Goal: Task Accomplishment & Management: Use online tool/utility

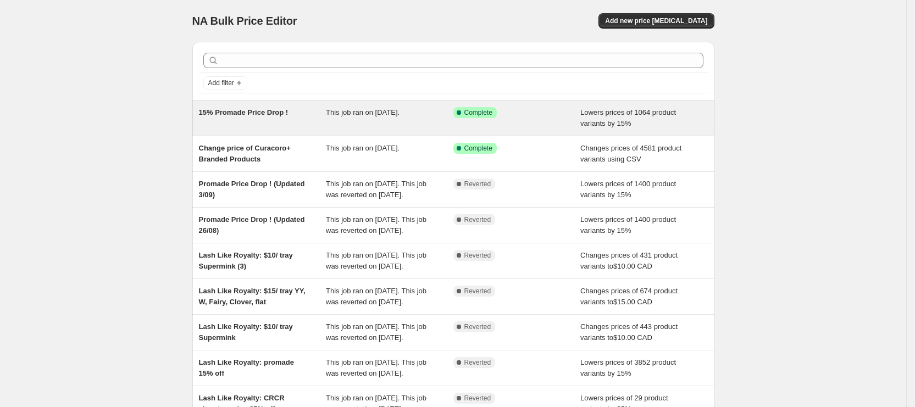
click at [320, 110] on div "15% Promade Price Drop !" at bounding box center [263, 118] width 128 height 22
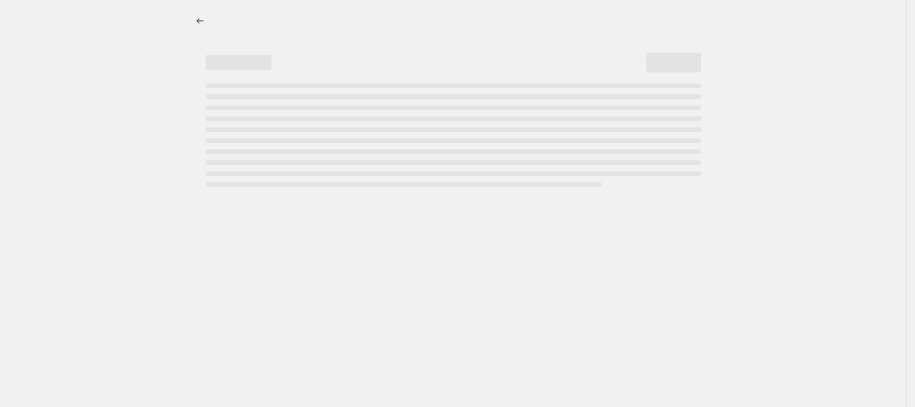
select select "percentage"
select select "collection"
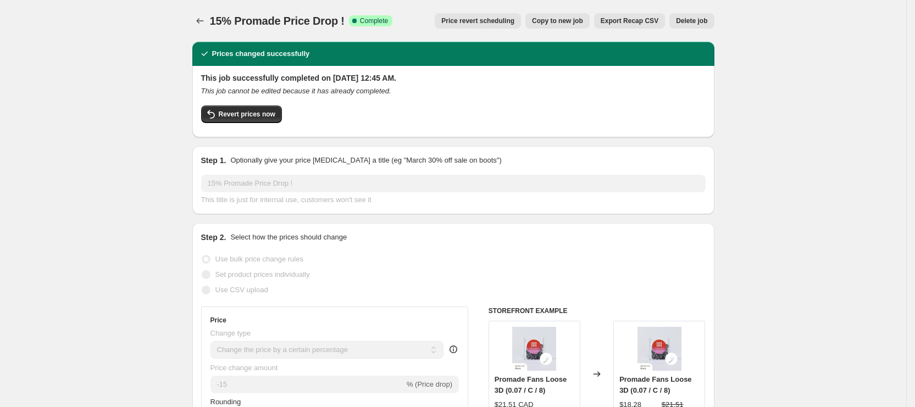
click at [494, 22] on span "Price revert scheduling" at bounding box center [477, 20] width 73 height 9
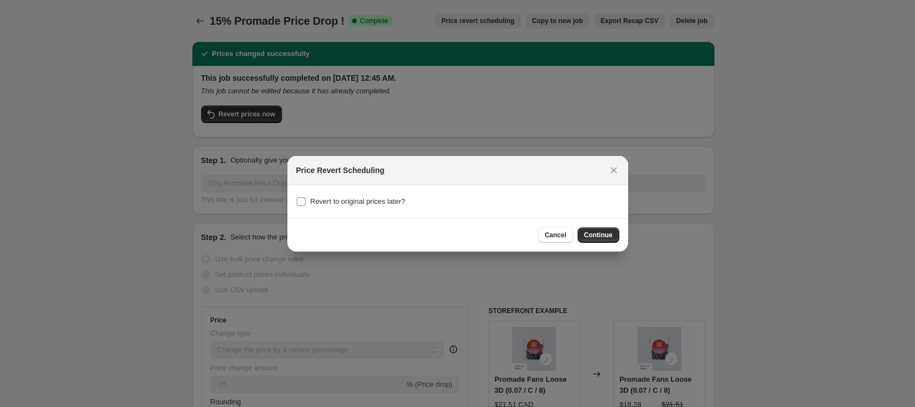
click at [369, 206] on span "Revert to original prices later?" at bounding box center [358, 201] width 95 height 11
click at [306, 206] on input "Revert to original prices later?" at bounding box center [301, 201] width 9 height 9
checkbox input "true"
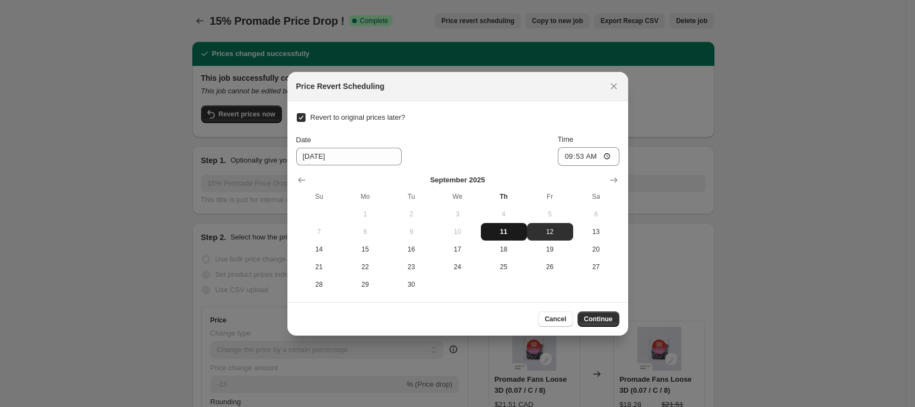
drag, startPoint x: 495, startPoint y: 234, endPoint x: 511, endPoint y: 224, distance: 18.0
click at [496, 233] on span "11" at bounding box center [503, 232] width 37 height 9
type input "[DATE]"
click at [568, 157] on input "09:53" at bounding box center [589, 156] width 62 height 19
type input "10:30"
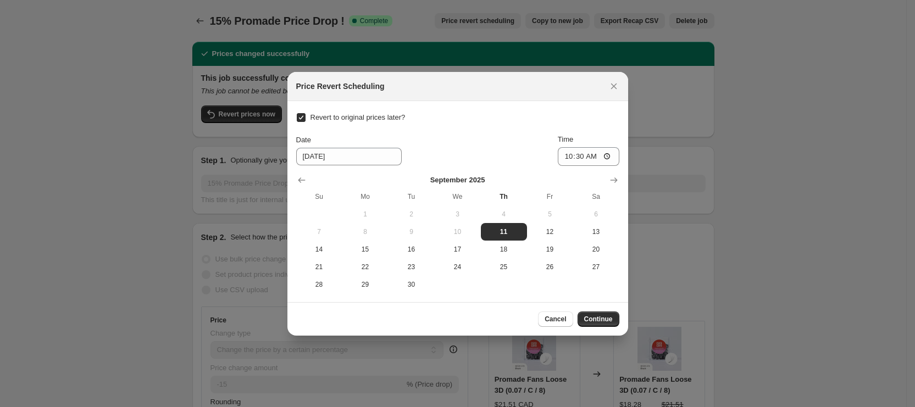
click at [527, 107] on section "Revert to original prices later? Date [DATE] Time 10:[DATE] Mo Tu We Th Fr Sa 1…" at bounding box center [458, 201] width 341 height 201
click at [587, 327] on div "Cancel Continue" at bounding box center [458, 319] width 341 height 34
click at [594, 320] on span "Continue" at bounding box center [598, 319] width 29 height 9
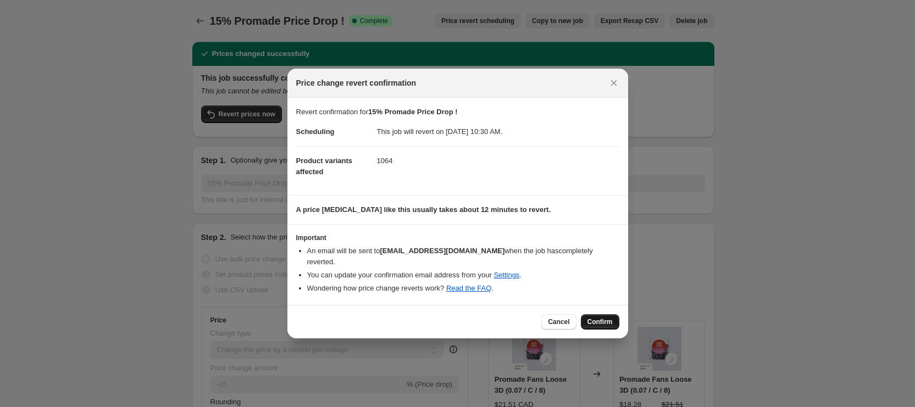
click at [599, 318] on span "Confirm" at bounding box center [600, 322] width 25 height 9
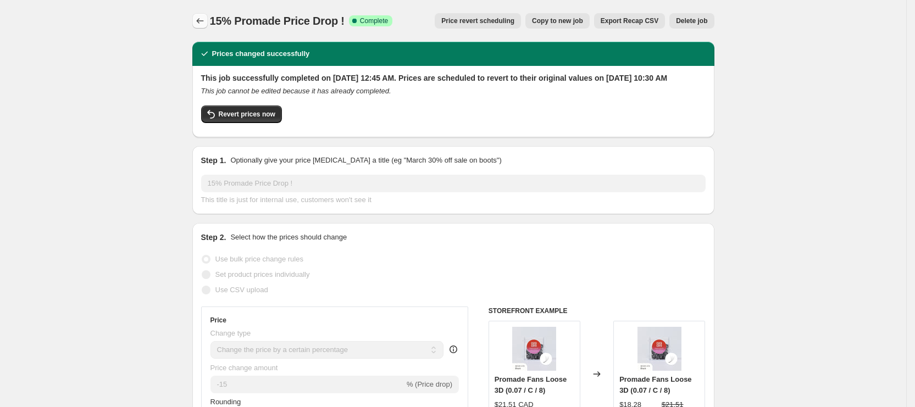
click at [201, 23] on icon "Price change jobs" at bounding box center [200, 20] width 11 height 11
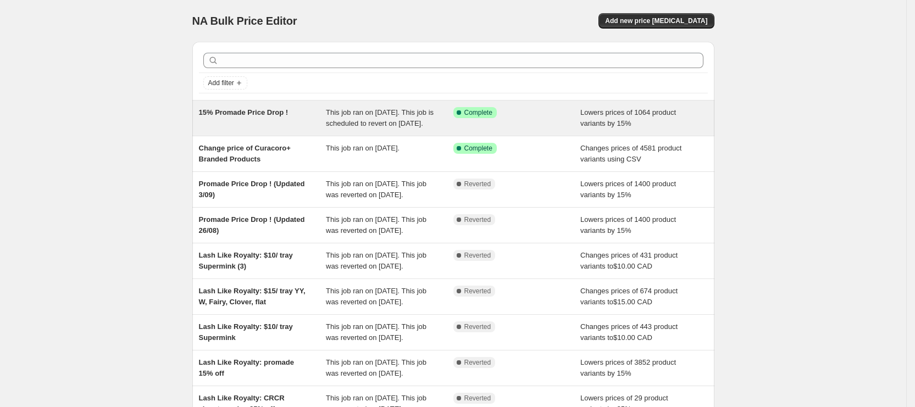
click at [327, 117] on div "15% Promade Price Drop !" at bounding box center [263, 118] width 128 height 22
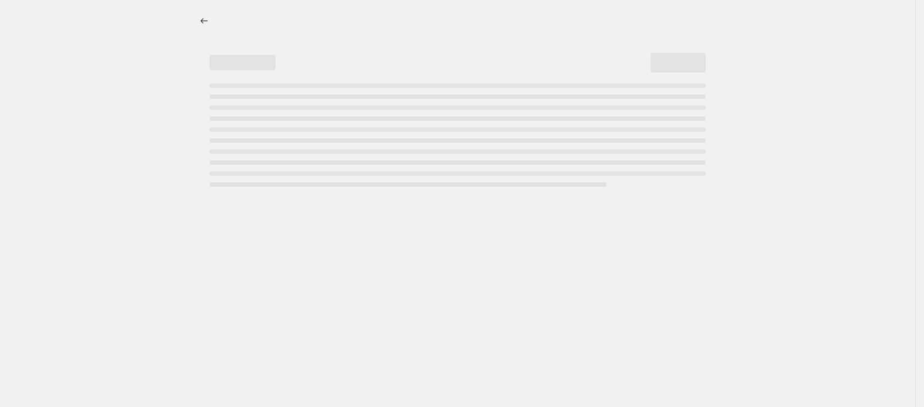
select select "percentage"
select select "collection"
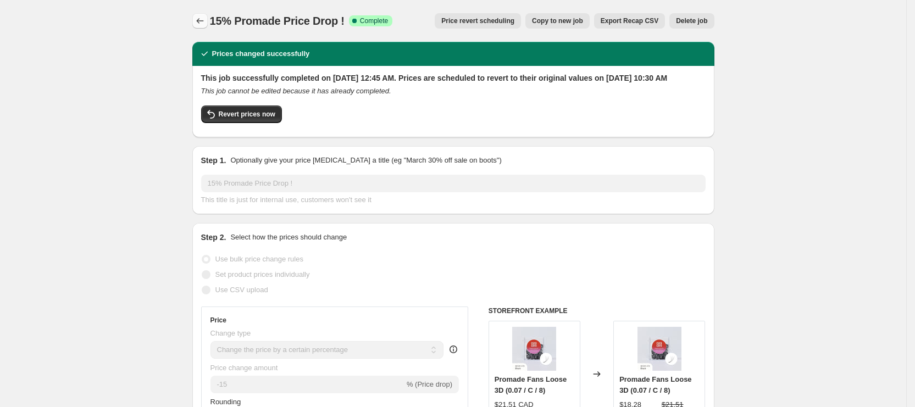
click at [204, 16] on icon "Price change jobs" at bounding box center [200, 20] width 11 height 11
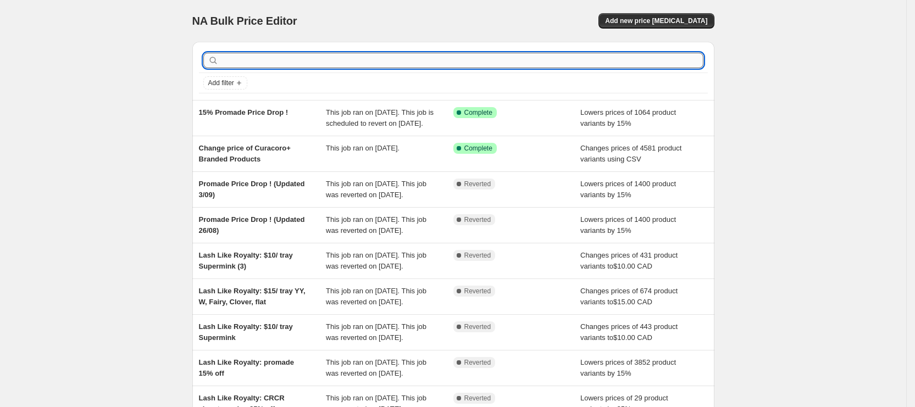
click at [562, 56] on input "text" at bounding box center [462, 60] width 483 height 15
type input "site"
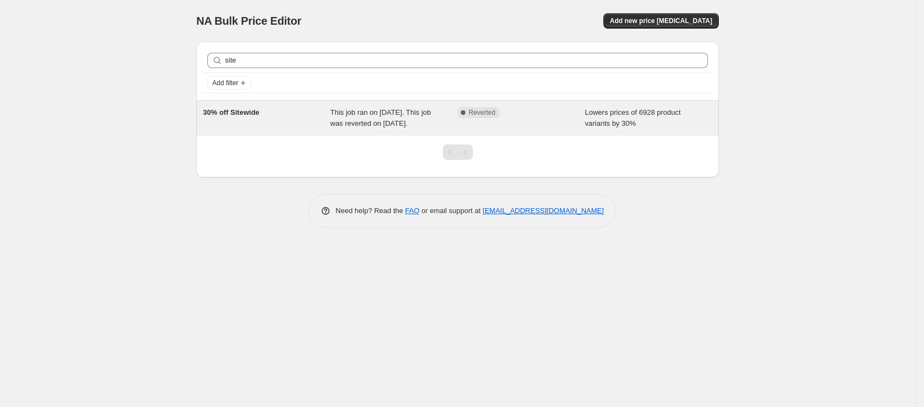
click at [286, 103] on div "30% off Sitewide This job ran on [DATE]. This job was reverted on [DATE]. Compl…" at bounding box center [457, 118] width 522 height 35
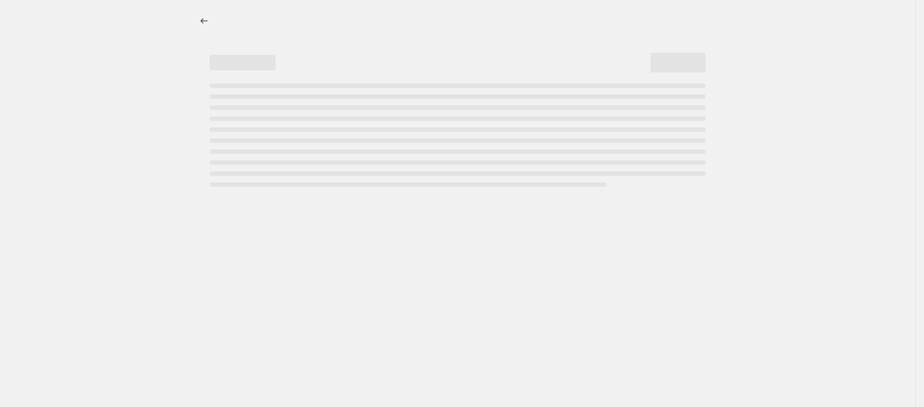
select select "percentage"
select select "product_status"
select select "collection"
select select "not_equal"
select select "vendor"
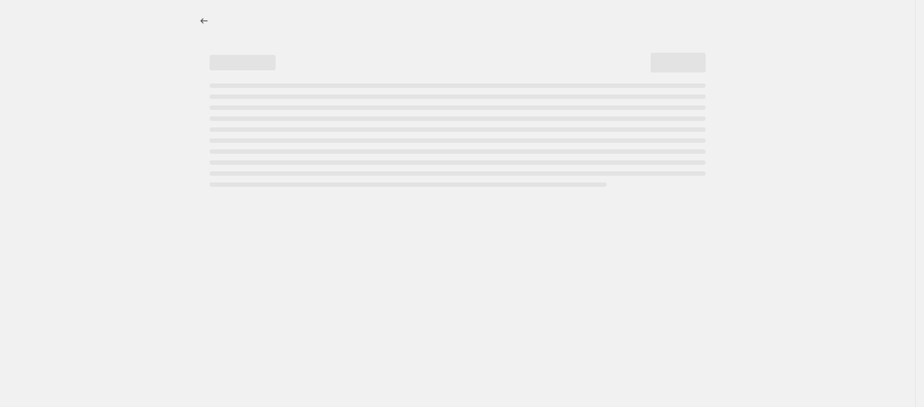
select select "not_equal"
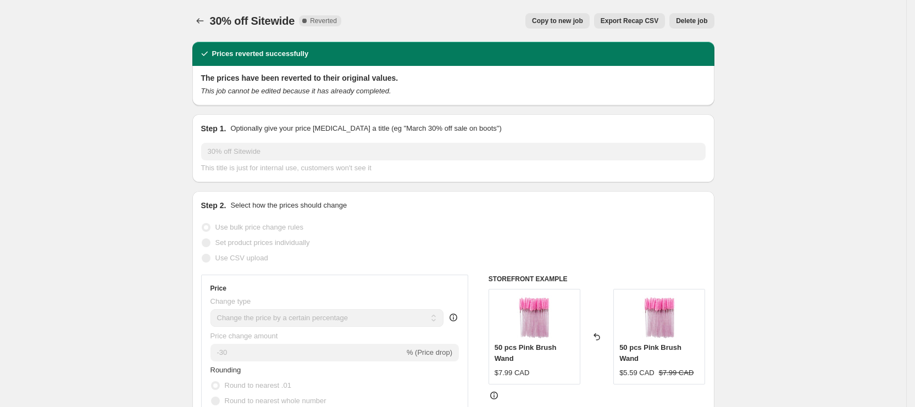
click at [567, 21] on span "Copy to new job" at bounding box center [557, 20] width 51 height 9
select select "percentage"
select select "product_status"
select select "collection"
select select "not_equal"
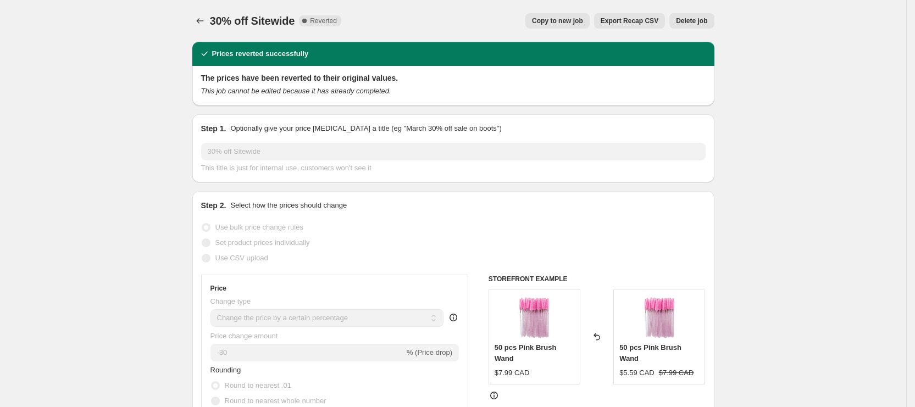
select select "vendor"
select select "not_equal"
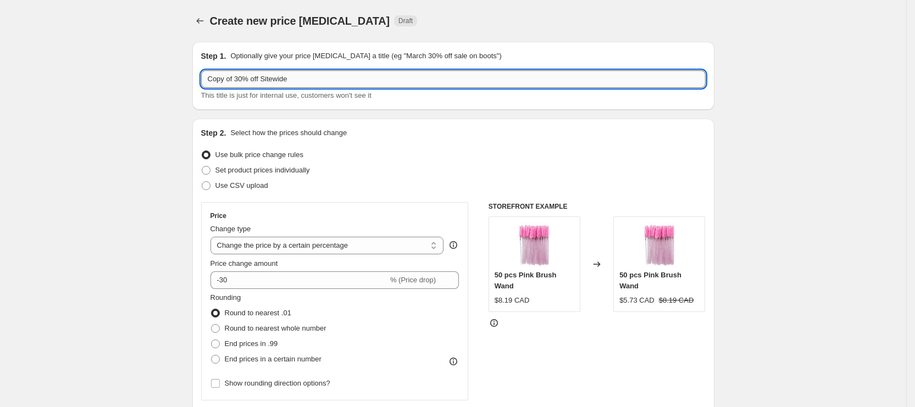
click at [330, 76] on input "Copy of 30% off Sitewide" at bounding box center [453, 79] width 505 height 18
paste input "September Lash Reset 20% OFF SITEWIDE"
click at [284, 81] on input "September Lash Reset 20% OFF SITEWIDE" at bounding box center [453, 79] width 505 height 18
click at [377, 82] on input "September Lash Reset: 20% OFF SITEWIDE" at bounding box center [453, 79] width 505 height 18
click at [366, 81] on input "September Lash Reset: 20% OFF SITEWIDE ([DATE]-[DATE])" at bounding box center [453, 79] width 505 height 18
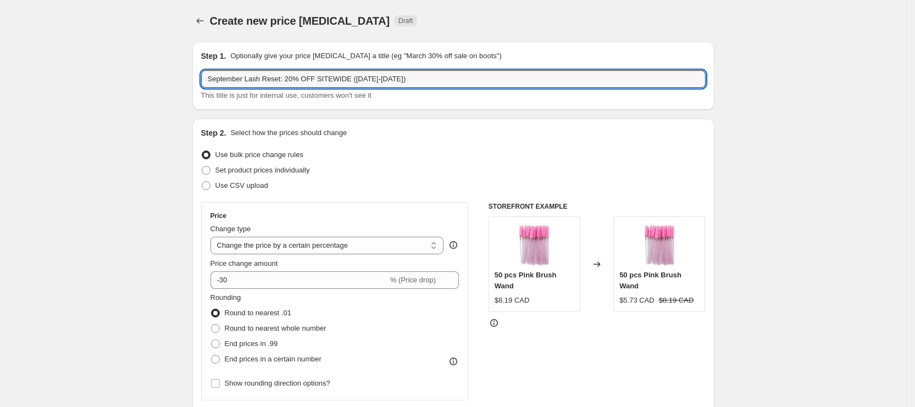
type input "September Lash Reset: 20% OFF SITEWIDE ([DATE]-[DATE])"
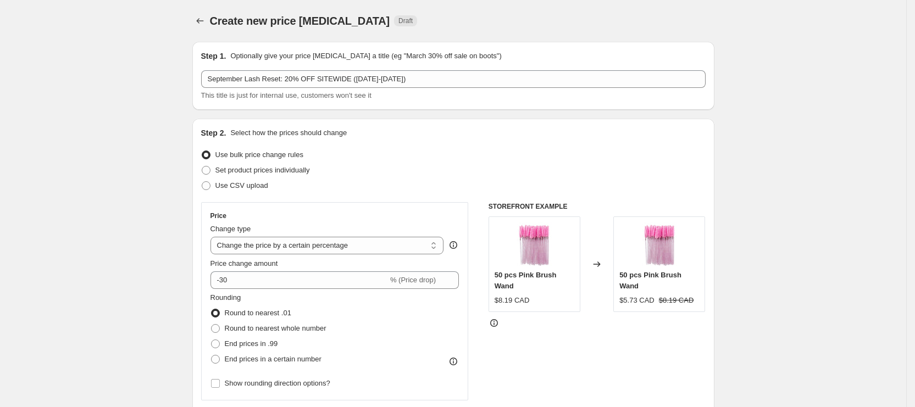
click at [229, 283] on input "-30" at bounding box center [300, 281] width 178 height 18
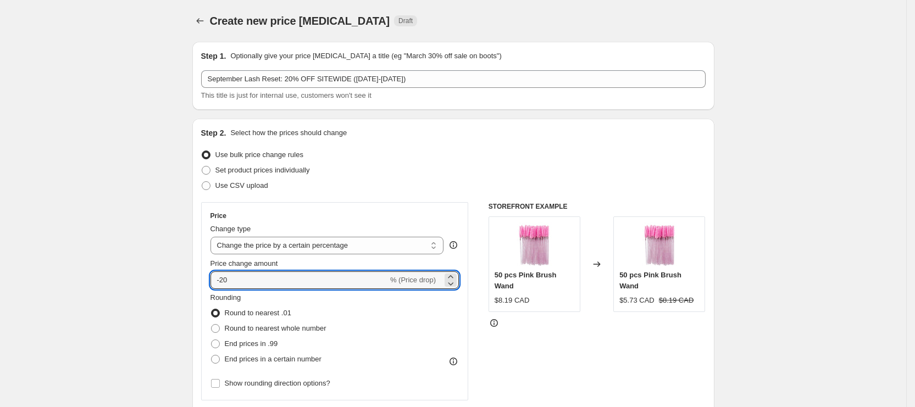
type input "-20"
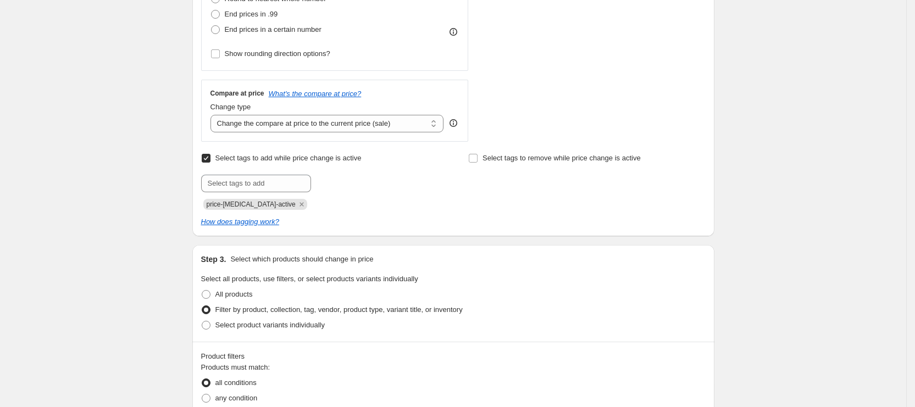
scroll to position [577, 0]
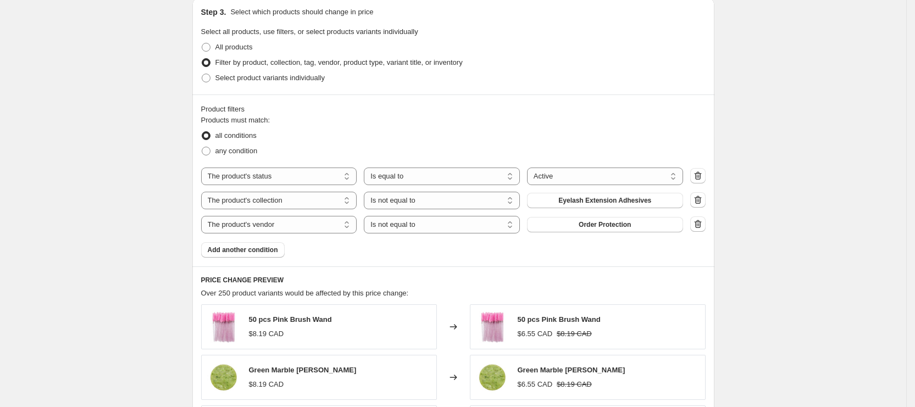
click at [703, 200] on icon "button" at bounding box center [698, 200] width 11 height 11
select select "vendor"
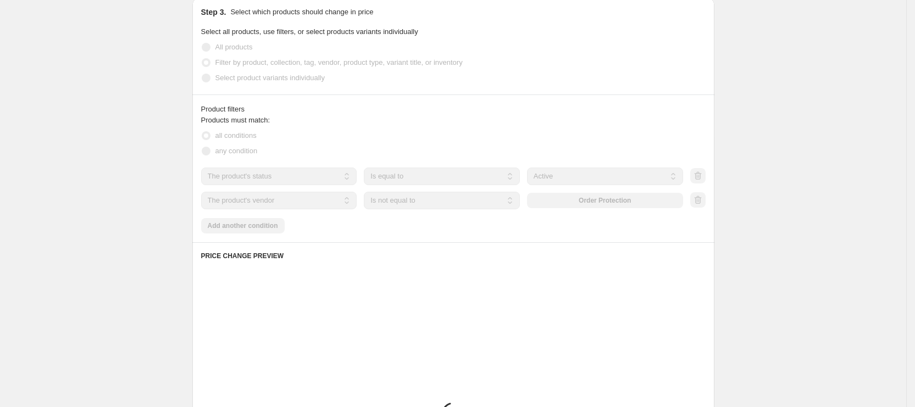
click at [795, 196] on div "Create new price [MEDICAL_DATA]. This page is ready Create new price [MEDICAL_D…" at bounding box center [453, 77] width 906 height 1308
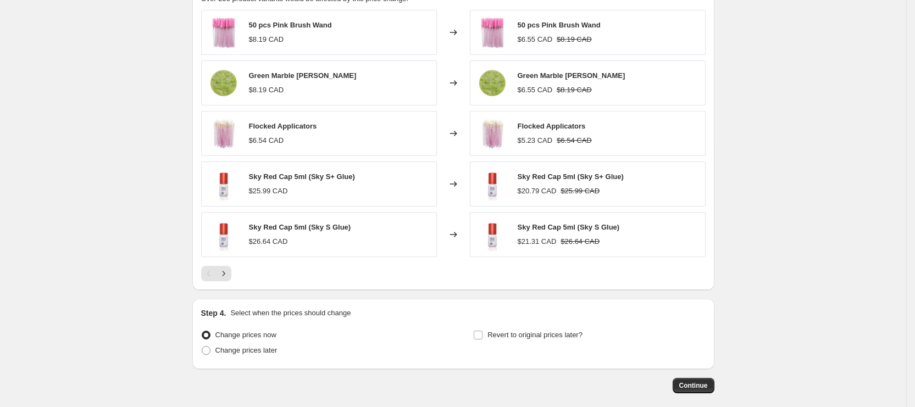
scroll to position [899, 0]
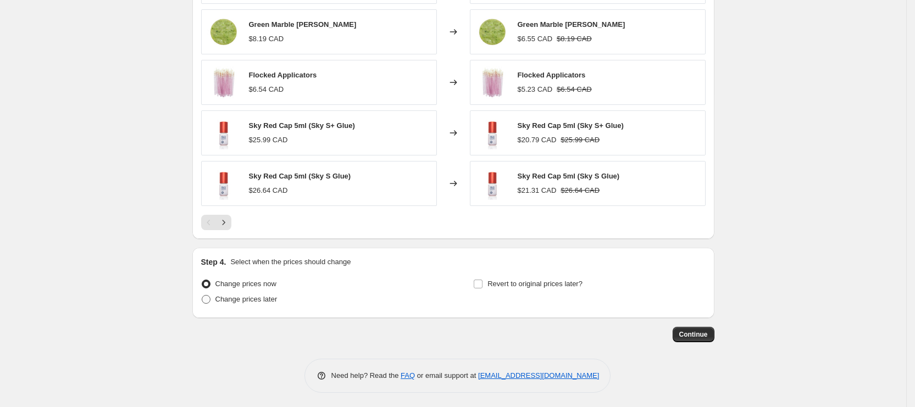
click at [256, 296] on span "Change prices later" at bounding box center [246, 299] width 62 height 8
click at [202, 296] on input "Change prices later" at bounding box center [202, 295] width 1 height 1
radio input "true"
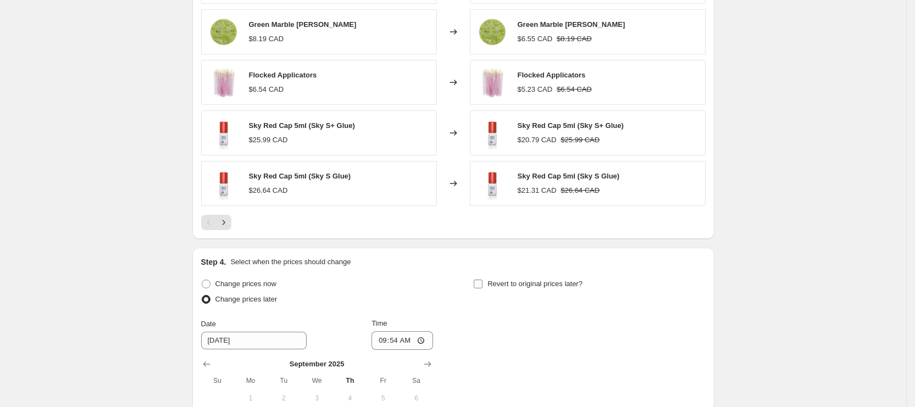
click at [564, 281] on span "Revert to original prices later?" at bounding box center [535, 284] width 95 height 8
click at [483, 281] on input "Revert to original prices later?" at bounding box center [478, 284] width 9 height 9
checkbox input "true"
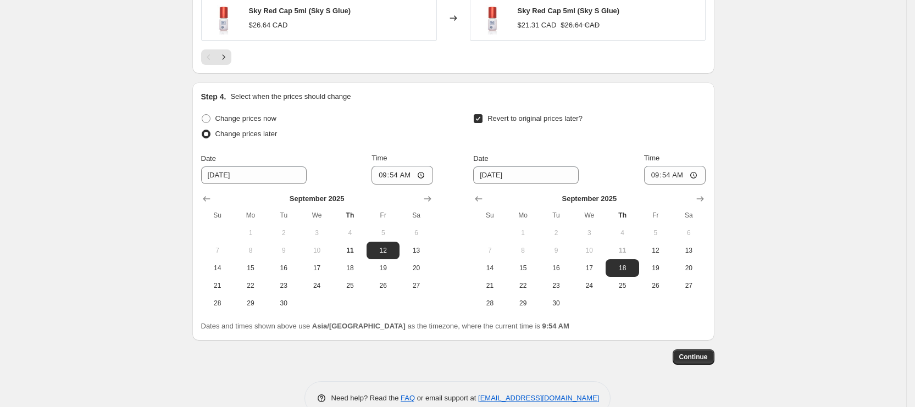
scroll to position [1087, 0]
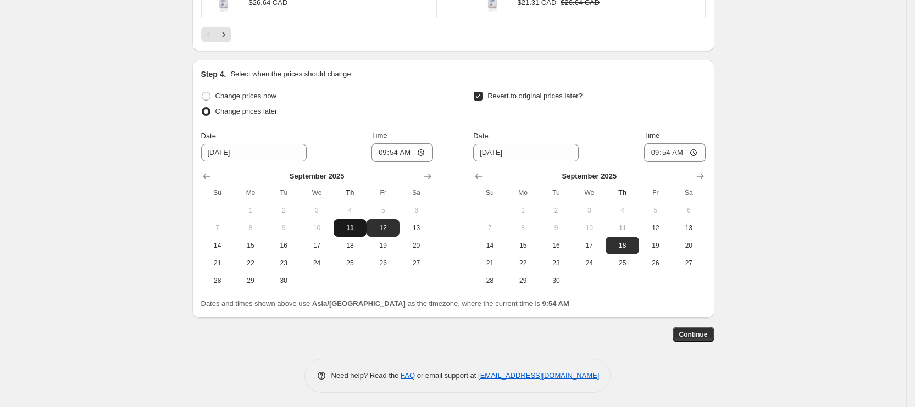
click at [358, 228] on span "11" at bounding box center [350, 228] width 24 height 9
type input "[DATE]"
click at [388, 147] on input "09:54" at bounding box center [403, 152] width 62 height 19
type input "10:45"
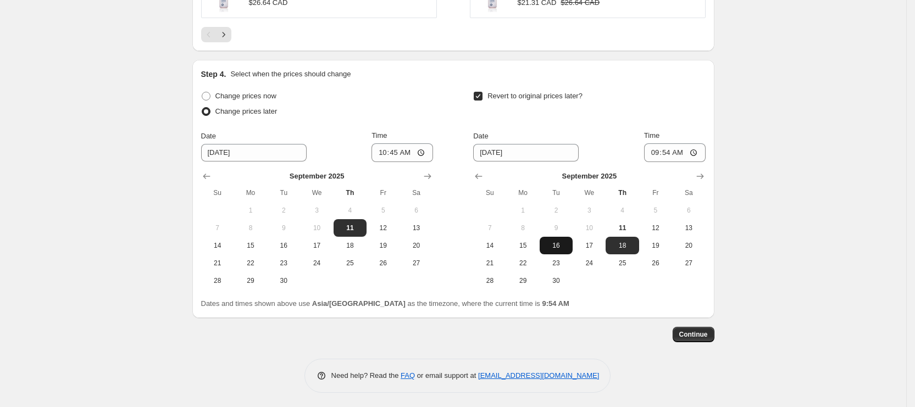
click at [557, 242] on span "16" at bounding box center [556, 245] width 24 height 9
type input "[DATE]"
click at [662, 151] on input "09:54" at bounding box center [675, 152] width 62 height 19
click at [668, 151] on input "02:54" at bounding box center [675, 152] width 62 height 19
click at [681, 150] on input "02:00" at bounding box center [675, 152] width 62 height 19
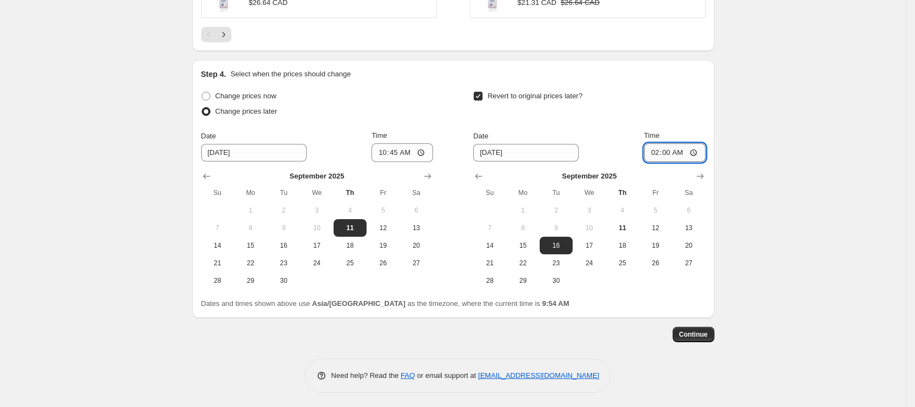
type input "14:00"
click at [701, 333] on span "Continue" at bounding box center [693, 334] width 29 height 9
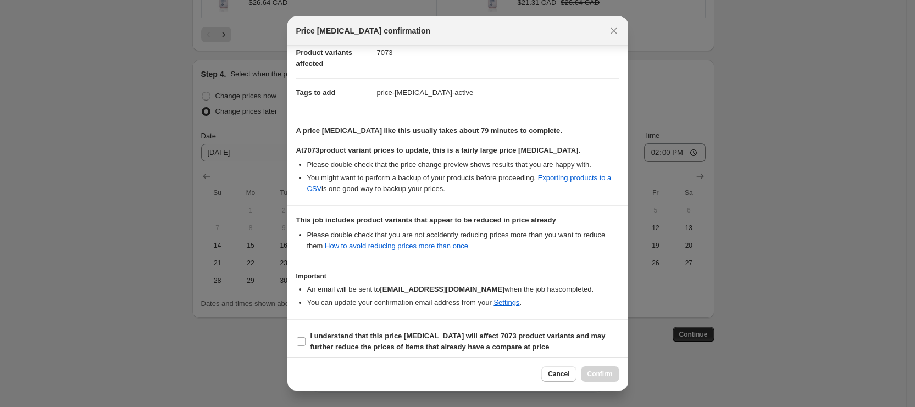
scroll to position [141, 0]
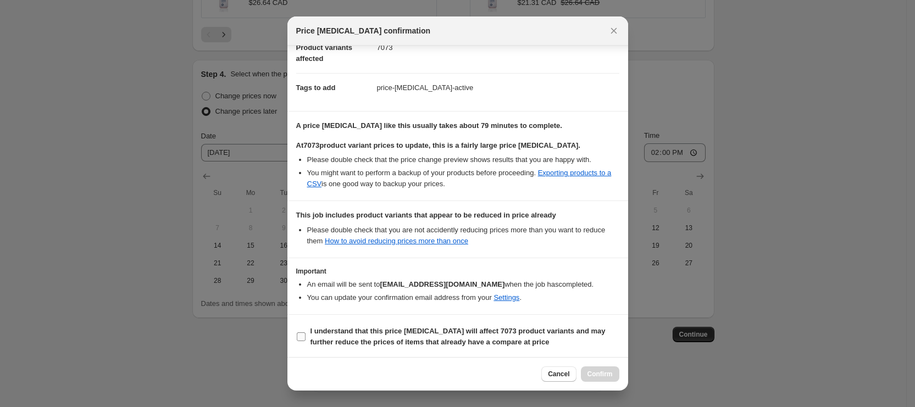
click at [366, 339] on b "I understand that this price [MEDICAL_DATA] will affect 7073 product variants a…" at bounding box center [458, 336] width 295 height 19
click at [306, 339] on input "I understand that this price [MEDICAL_DATA] will affect 7073 product variants a…" at bounding box center [301, 337] width 9 height 9
checkbox input "true"
click at [597, 379] on button "Confirm" at bounding box center [600, 374] width 38 height 15
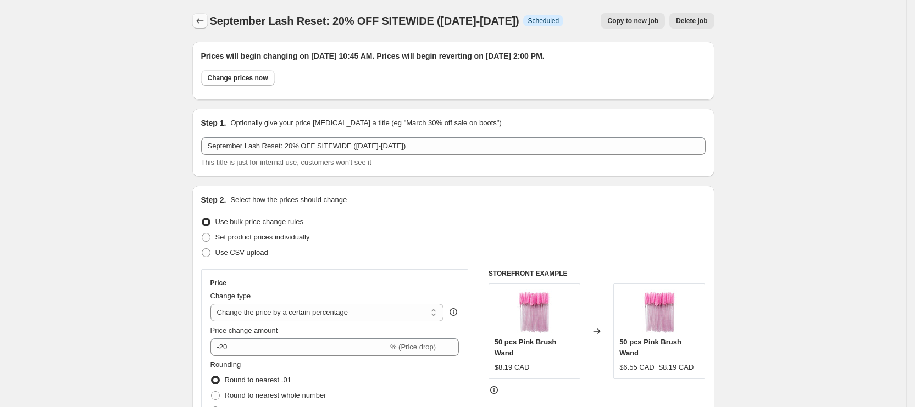
click at [201, 16] on icon "Price change jobs" at bounding box center [200, 20] width 11 height 11
